Goal: Check status: Check status

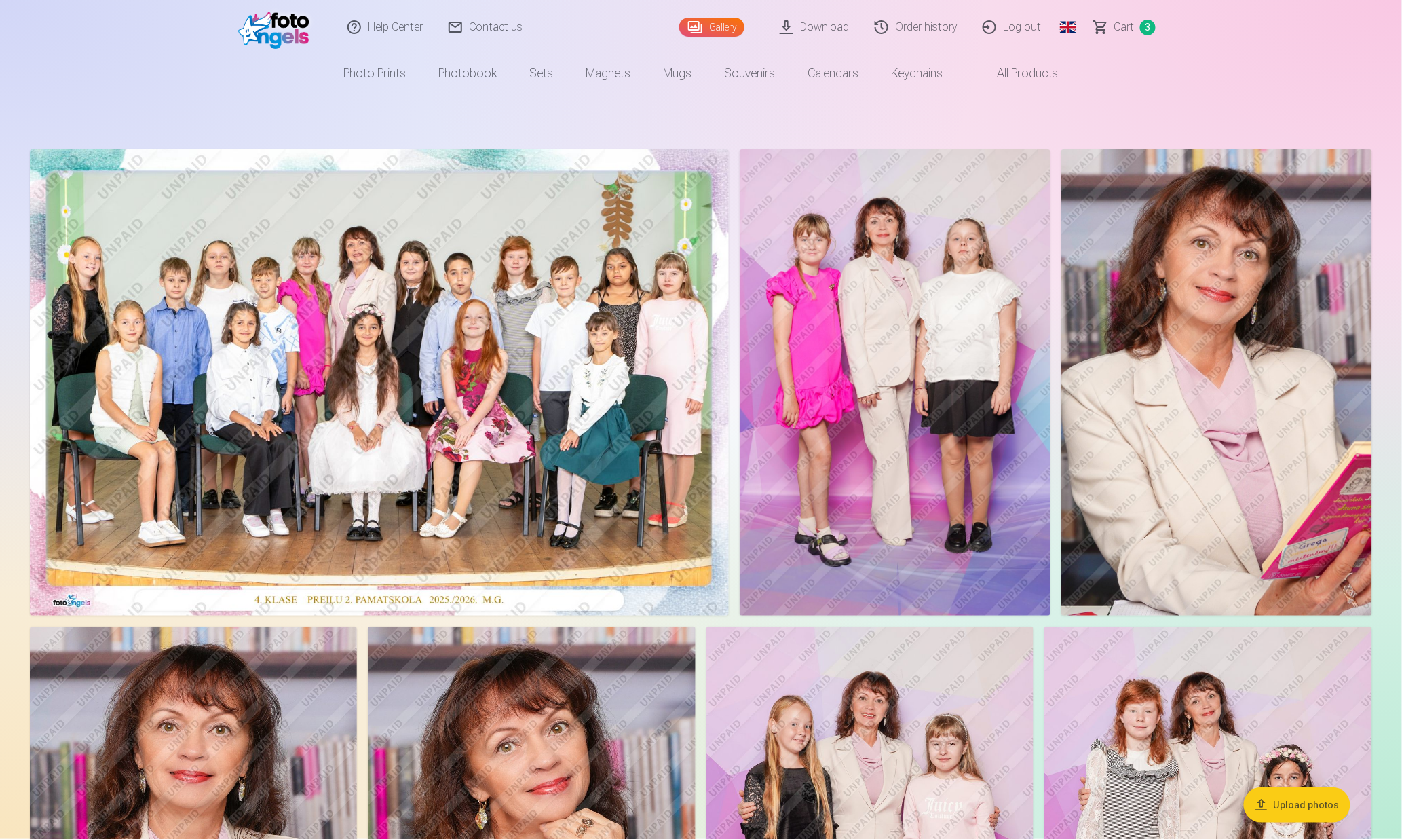
click at [932, 23] on link "Order history" at bounding box center [917, 27] width 108 height 54
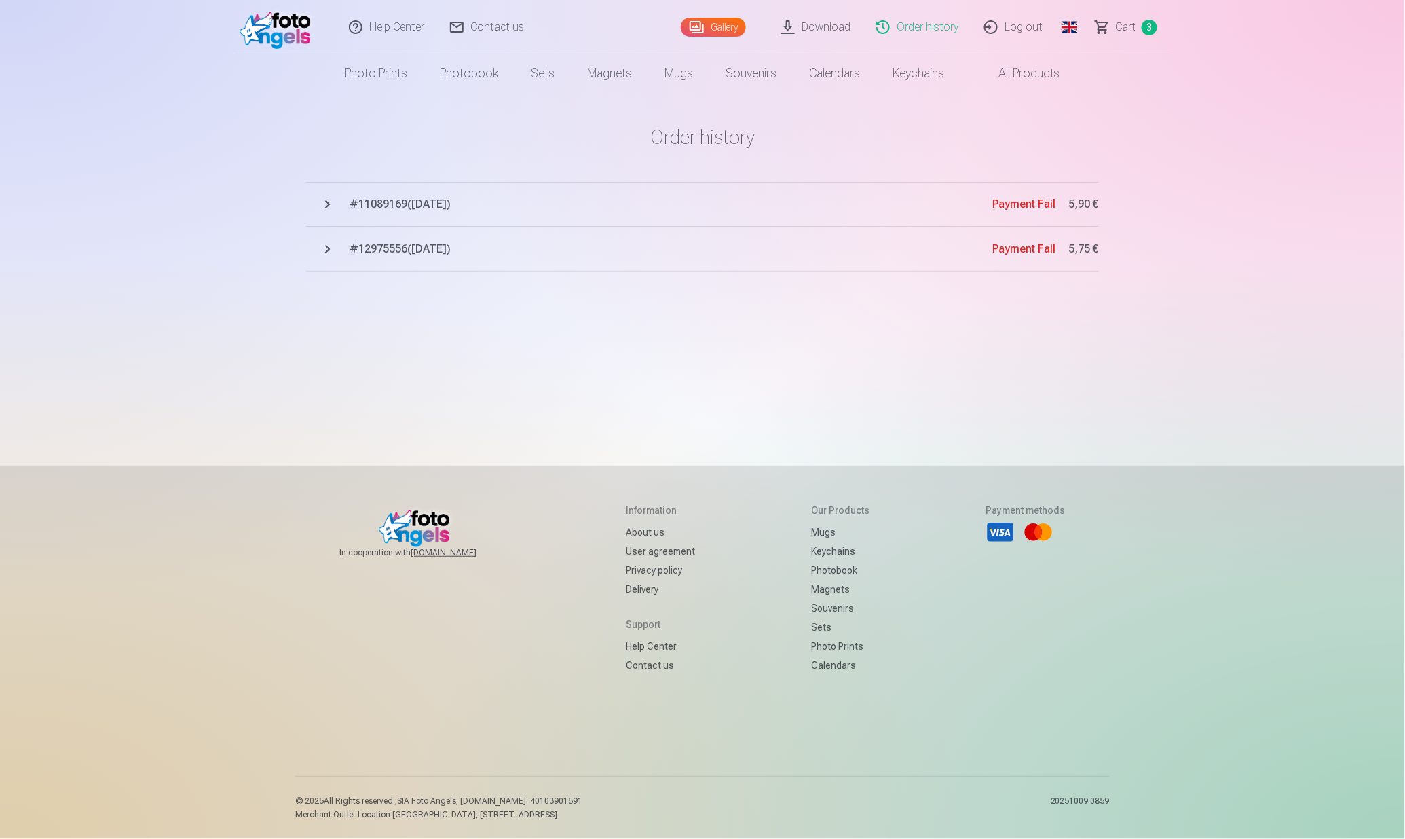
click at [1126, 17] on link "Сart 3" at bounding box center [1127, 27] width 88 height 54
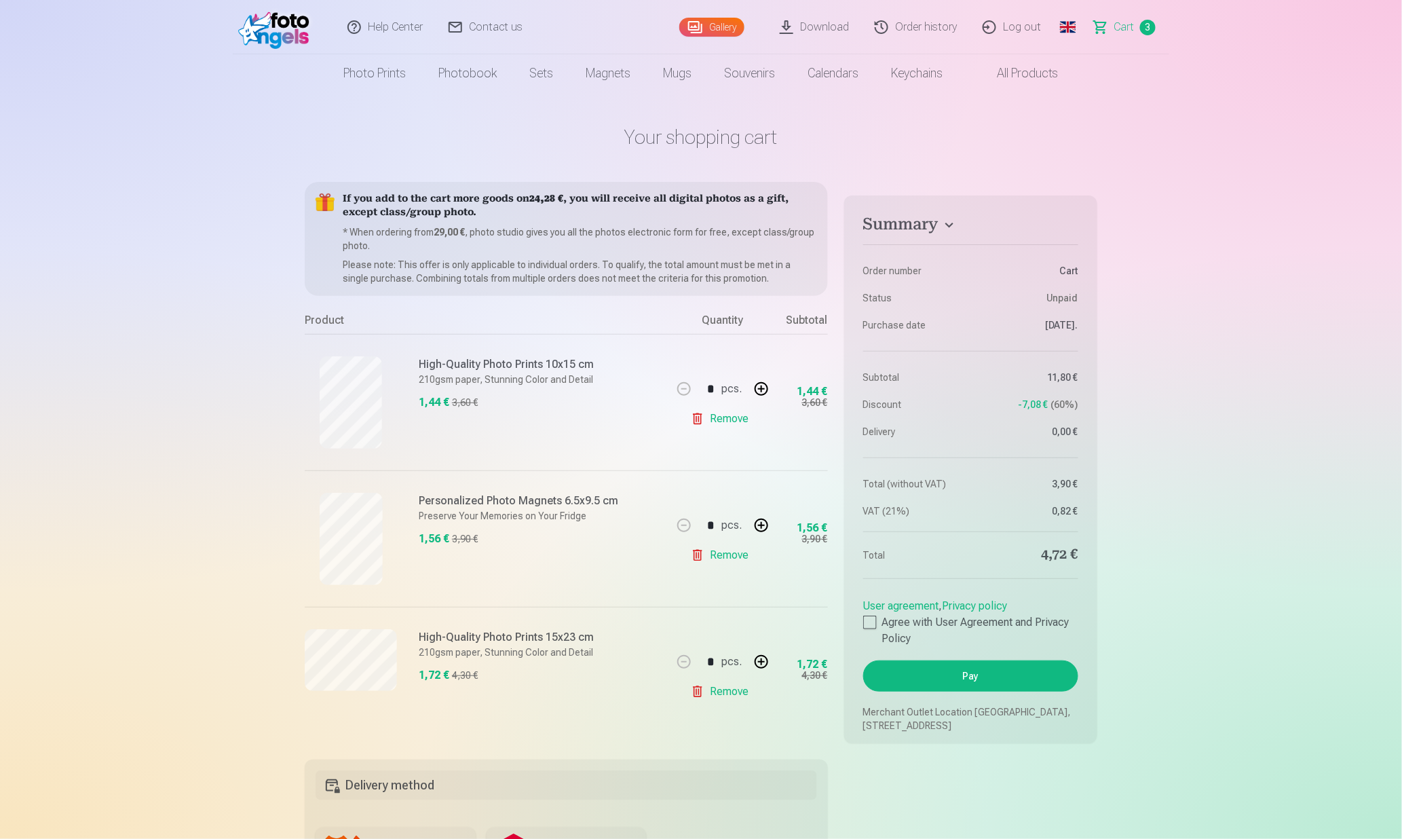
click at [934, 34] on link "Order history" at bounding box center [917, 27] width 108 height 54
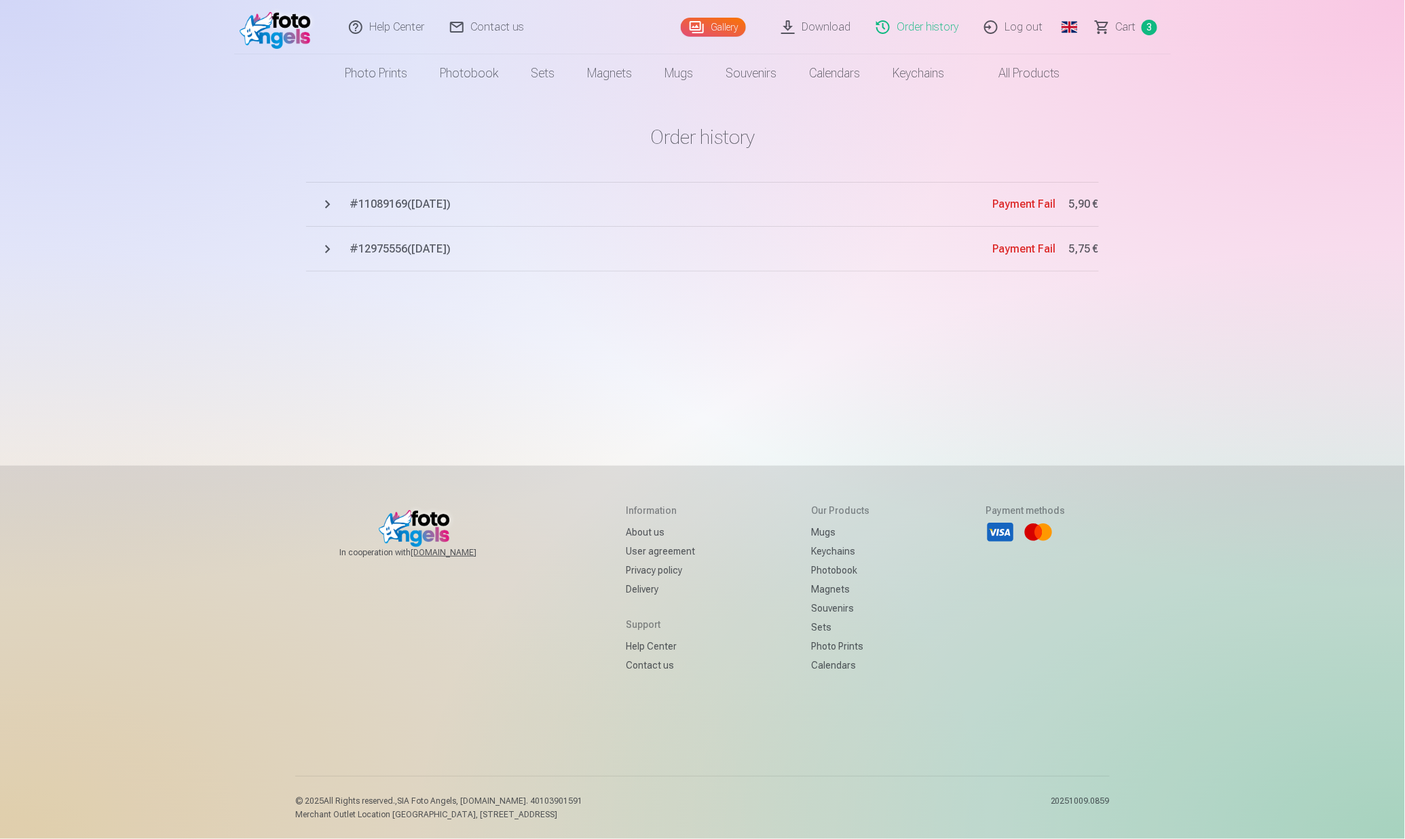
click at [329, 204] on button "# 11089169 ( [DATE] ) Payment Fail 5,90 €" at bounding box center [702, 204] width 793 height 45
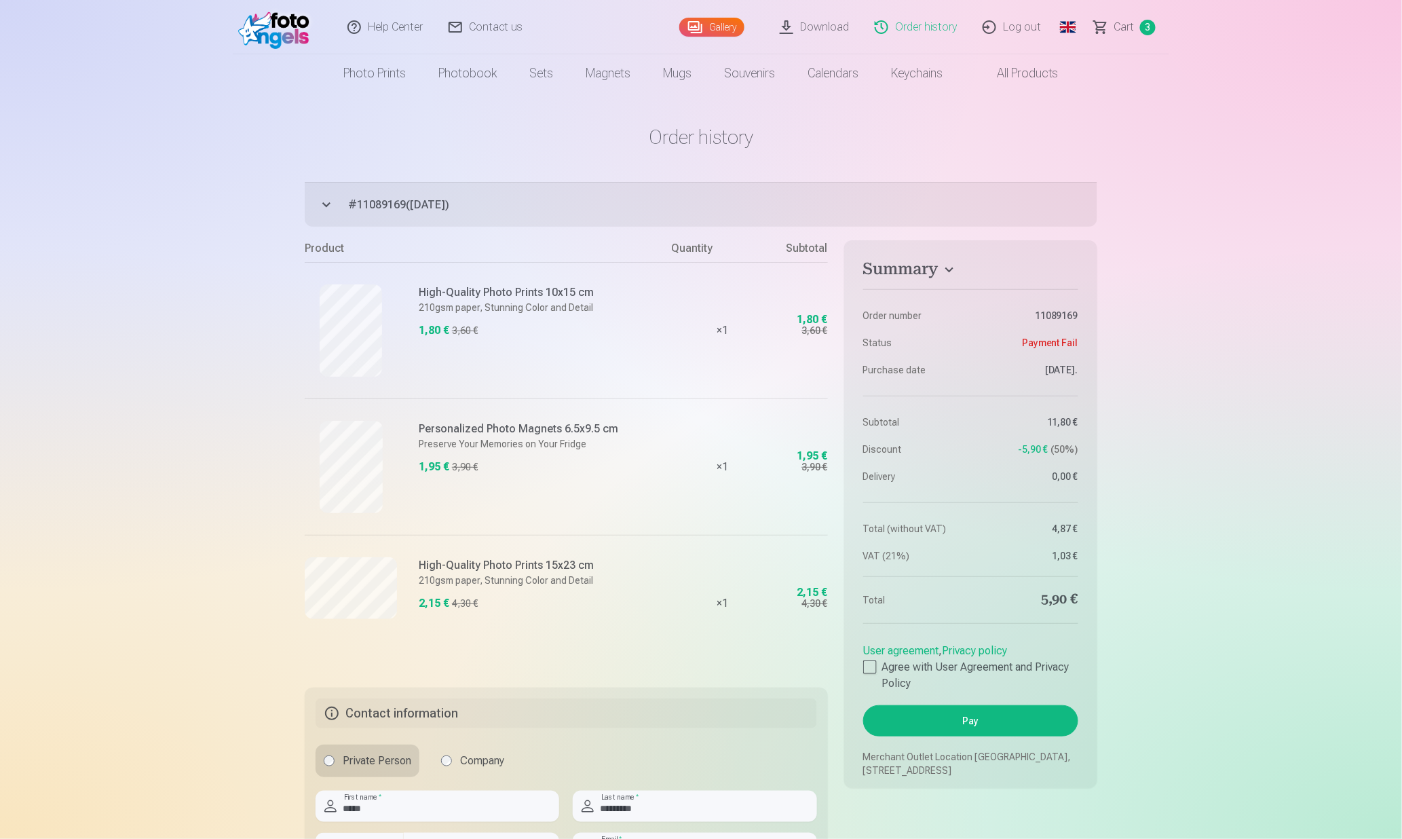
click at [921, 38] on link "Order history" at bounding box center [917, 27] width 108 height 54
click at [915, 31] on link "Order history" at bounding box center [917, 27] width 108 height 54
click at [939, 31] on link "Order history" at bounding box center [917, 27] width 108 height 54
click at [937, 31] on link "Order history" at bounding box center [917, 27] width 108 height 54
click at [1129, 26] on span "Сart" at bounding box center [1124, 27] width 20 height 16
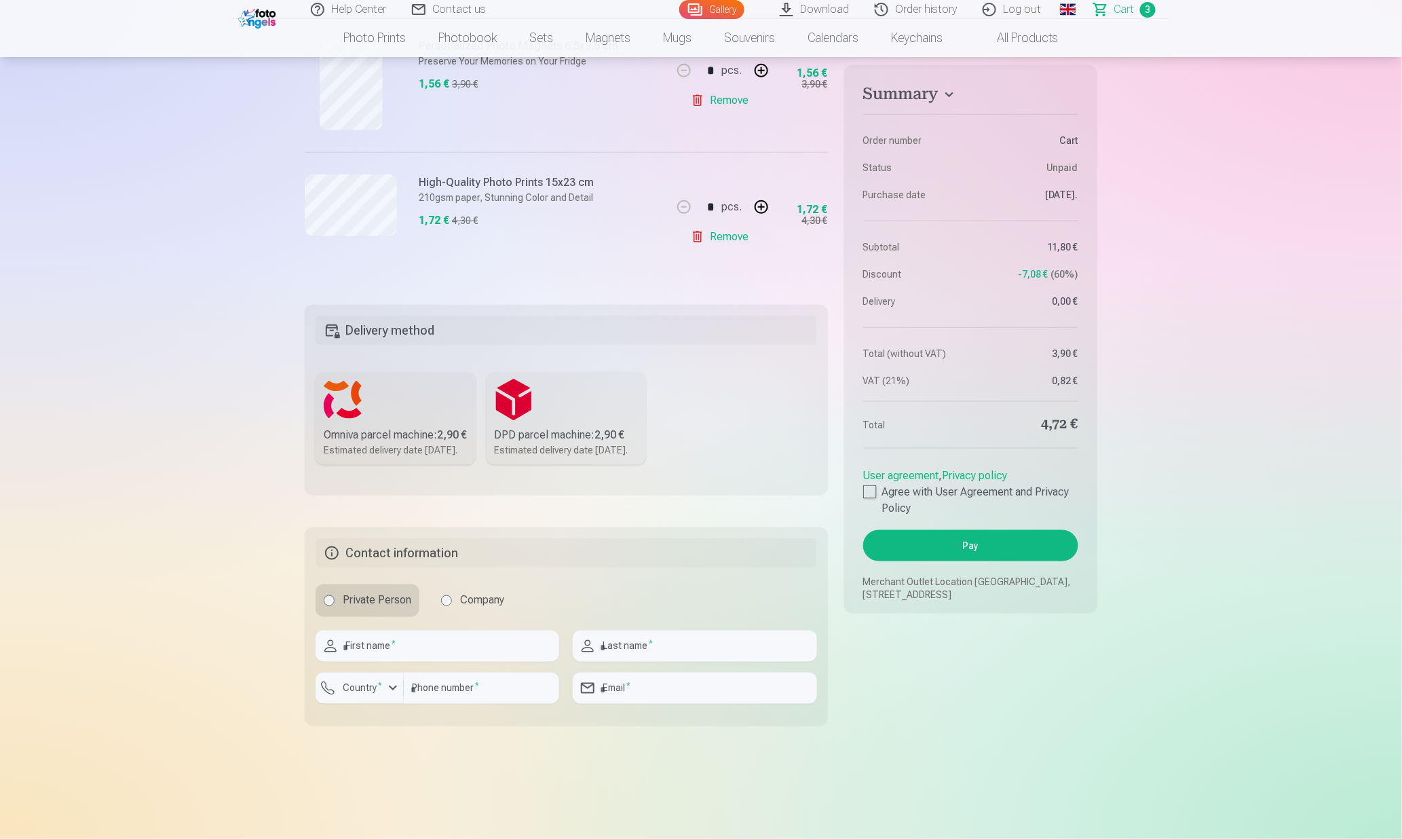
scroll to position [633, 0]
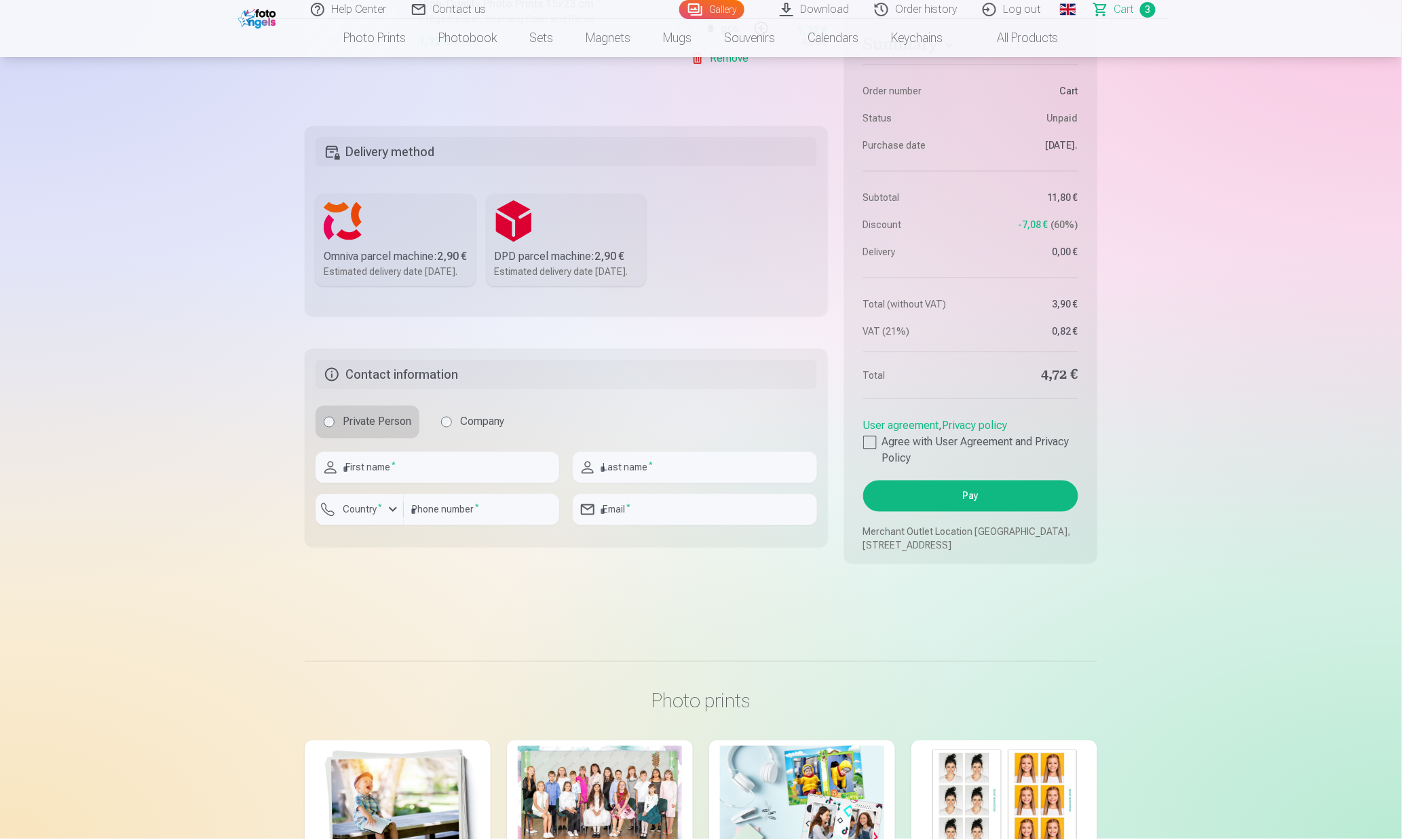
click at [927, 10] on link "Order history" at bounding box center [917, 9] width 108 height 19
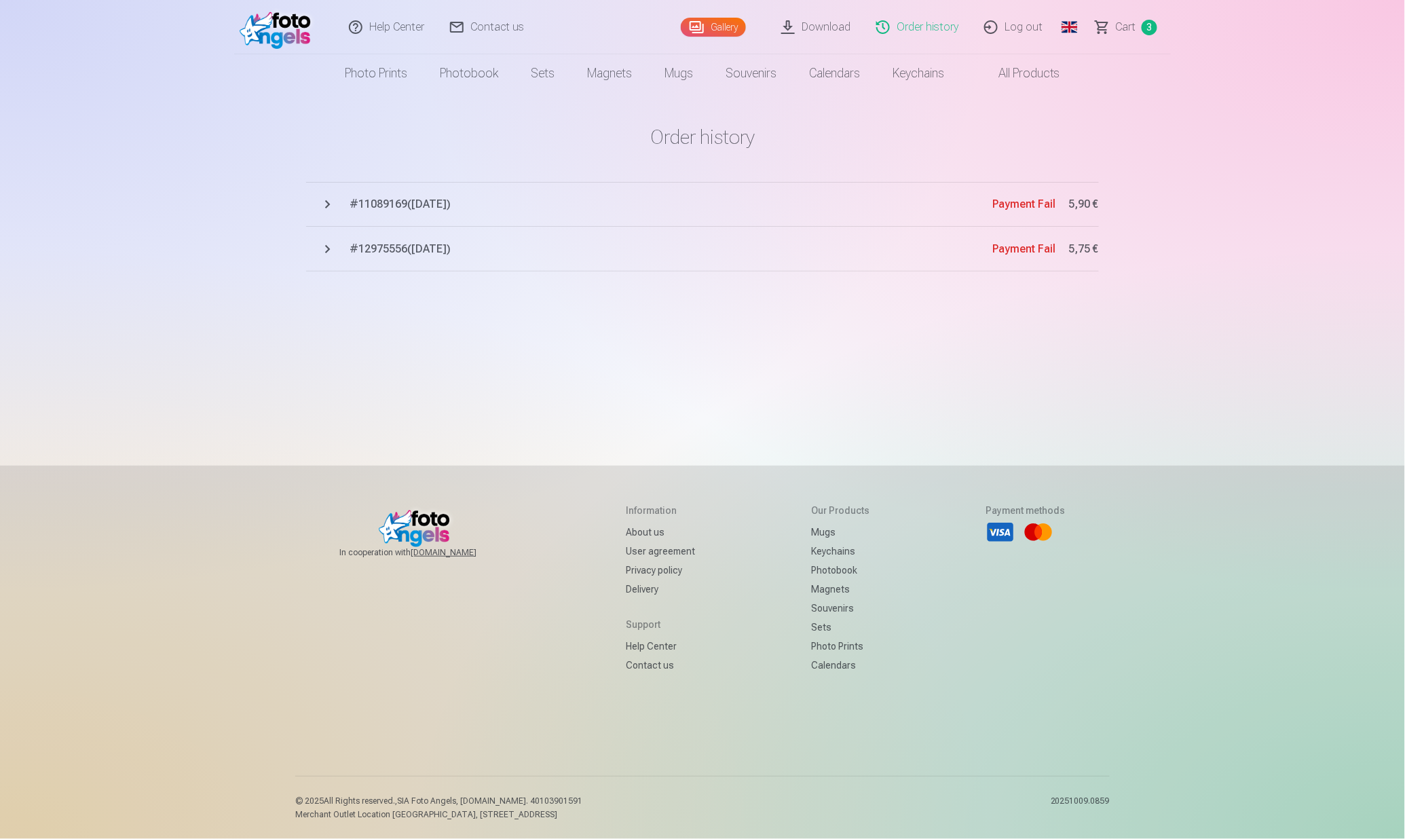
click at [326, 202] on button "# 11089169 ( [DATE] ) Payment Fail 5,90 €" at bounding box center [702, 204] width 793 height 45
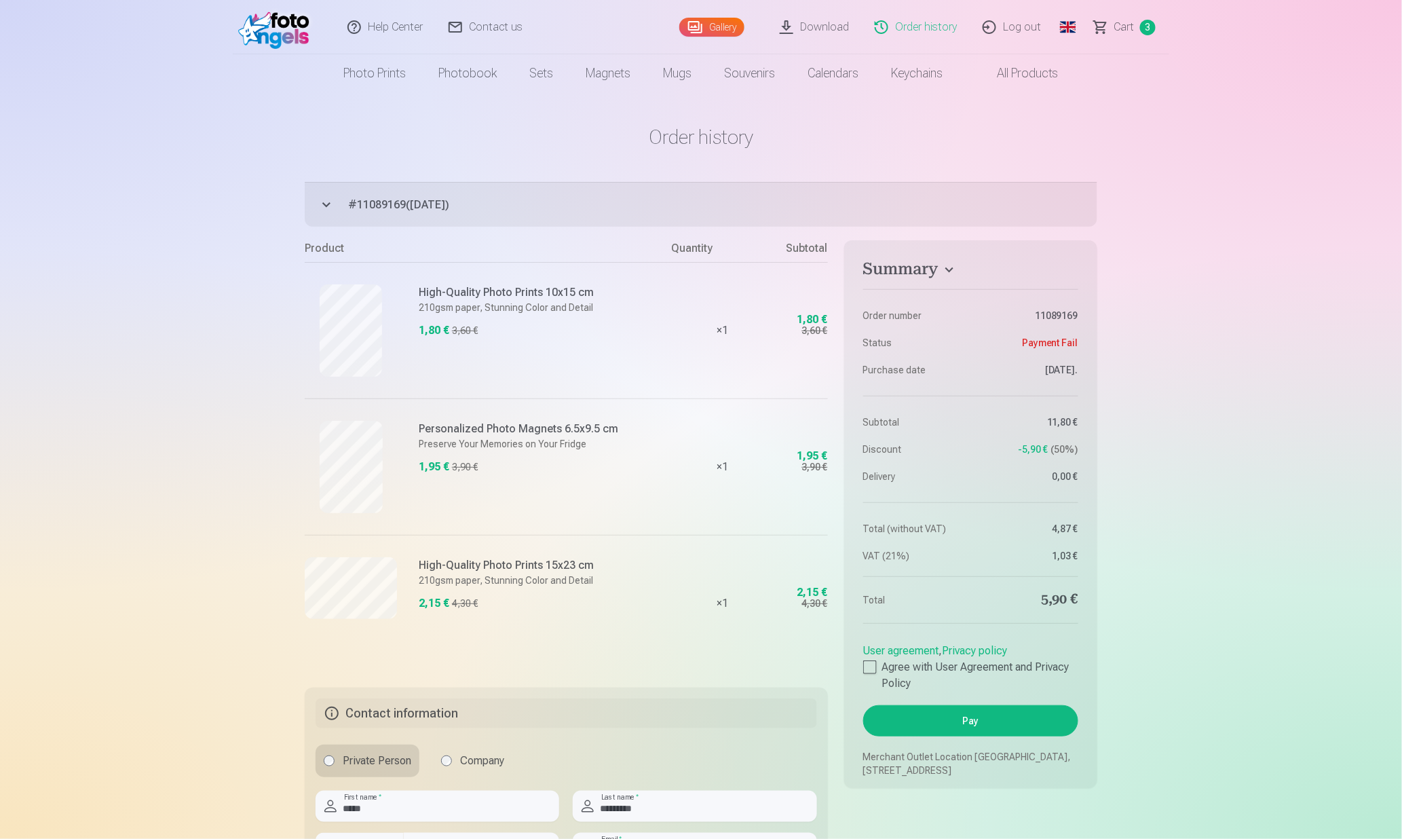
click at [934, 34] on link "Order history" at bounding box center [917, 27] width 108 height 54
